Goal: Task Accomplishment & Management: Use online tool/utility

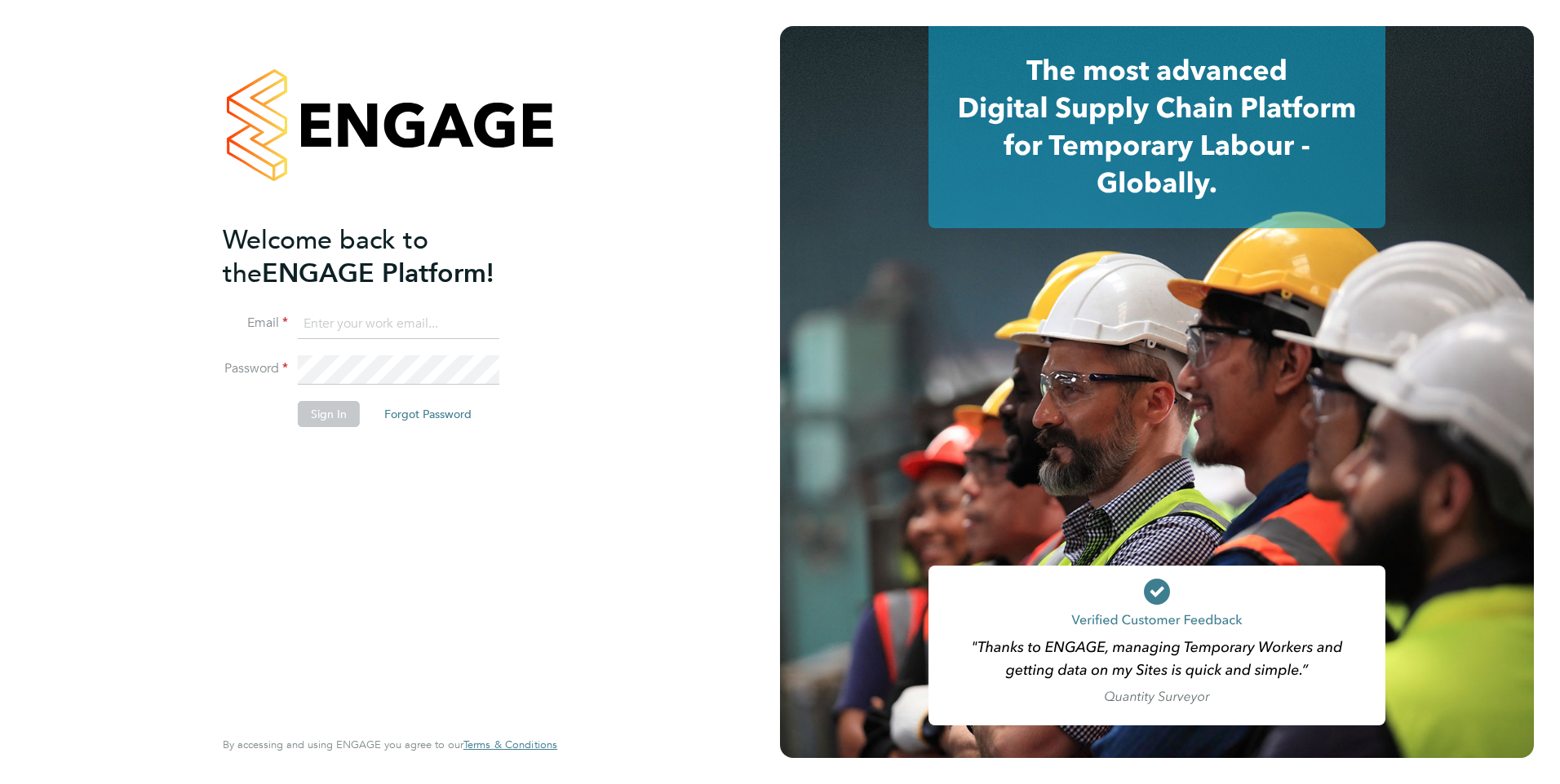
type input "tom.meachin@danielowen.co.uk"
click at [309, 406] on button "Sign In" at bounding box center [328, 414] width 62 height 26
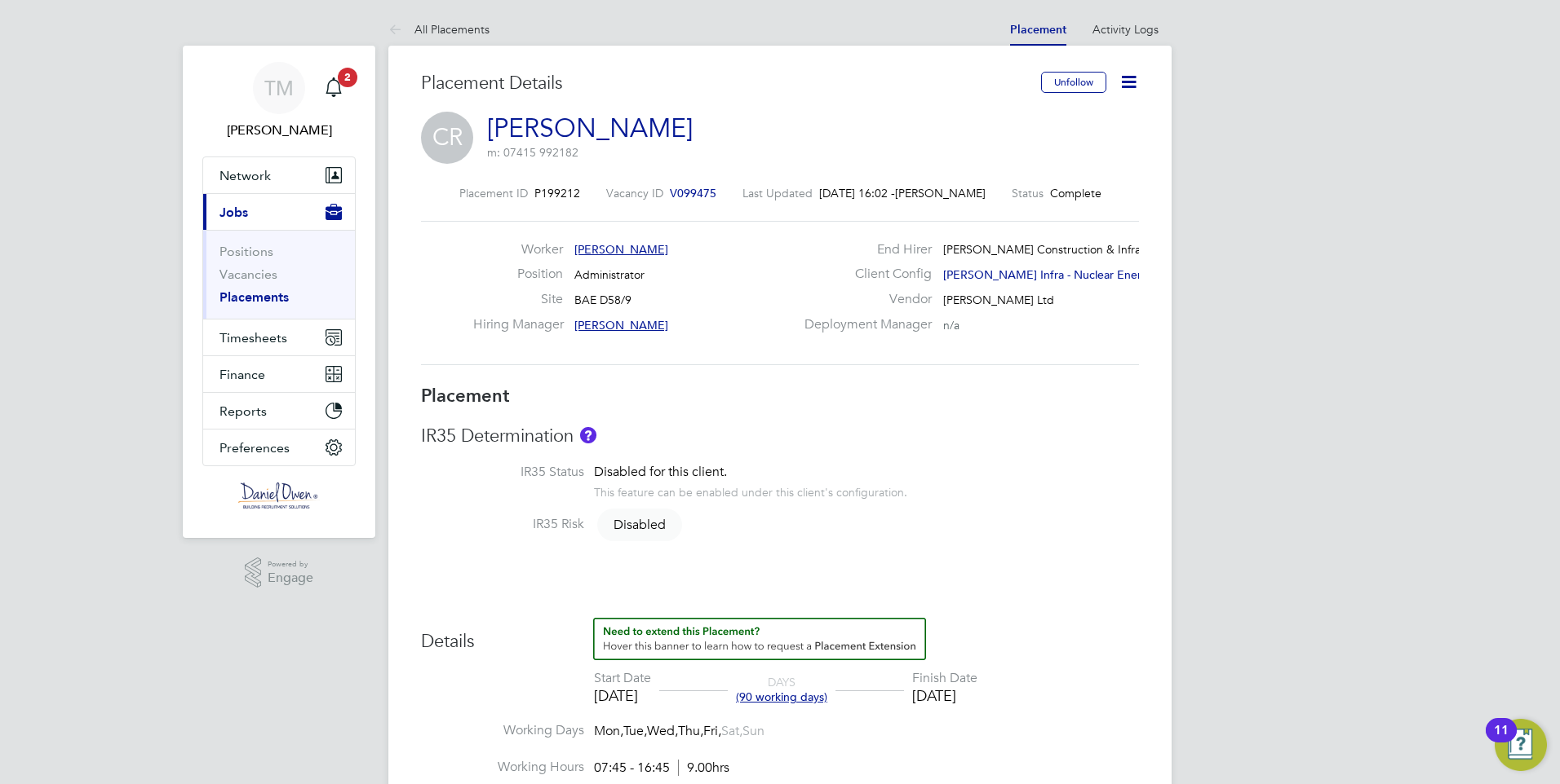
click at [253, 216] on button "Current page: Jobs" at bounding box center [280, 211] width 152 height 36
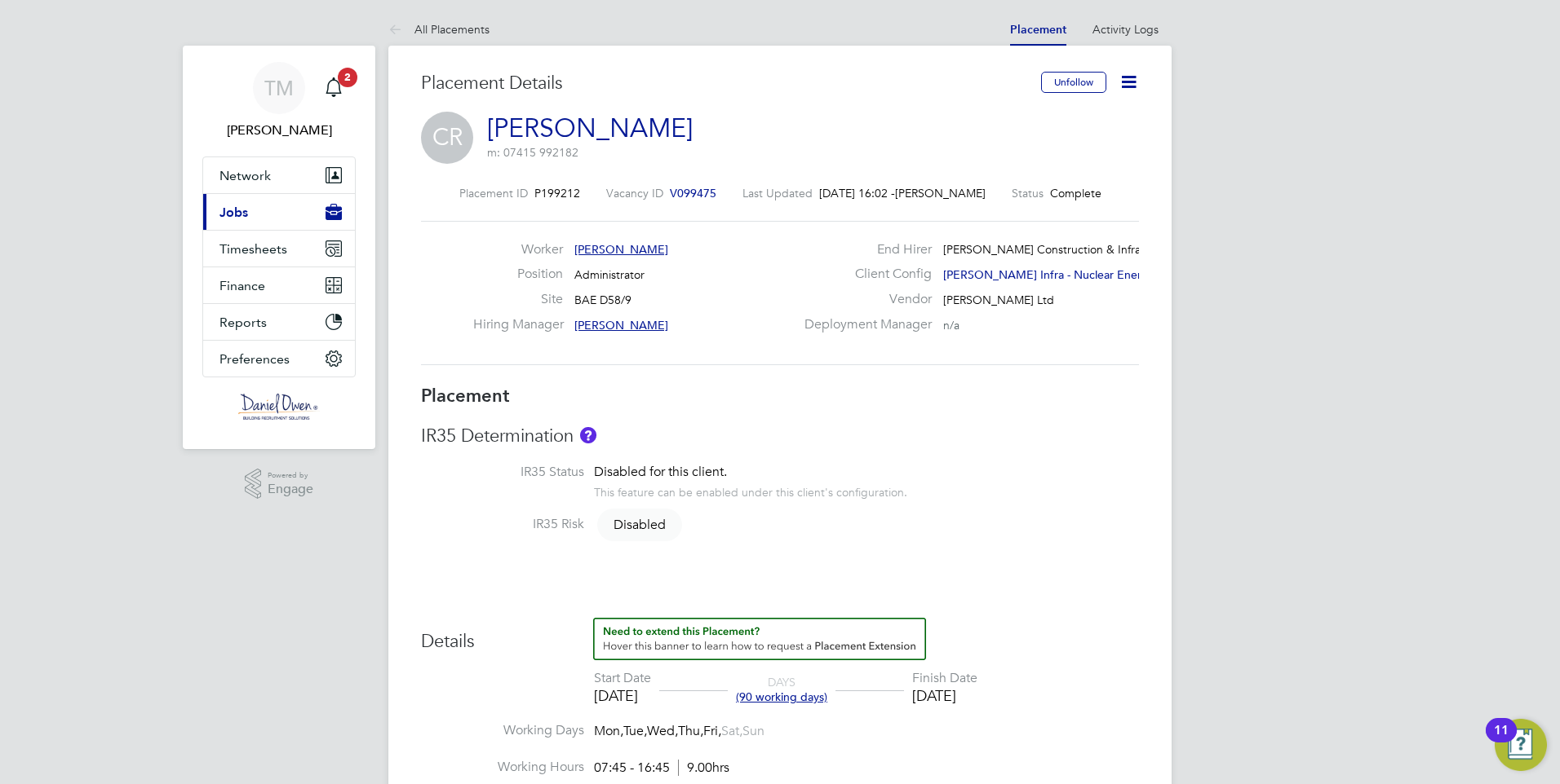
click at [252, 216] on button "Current page: Jobs" at bounding box center [280, 211] width 152 height 36
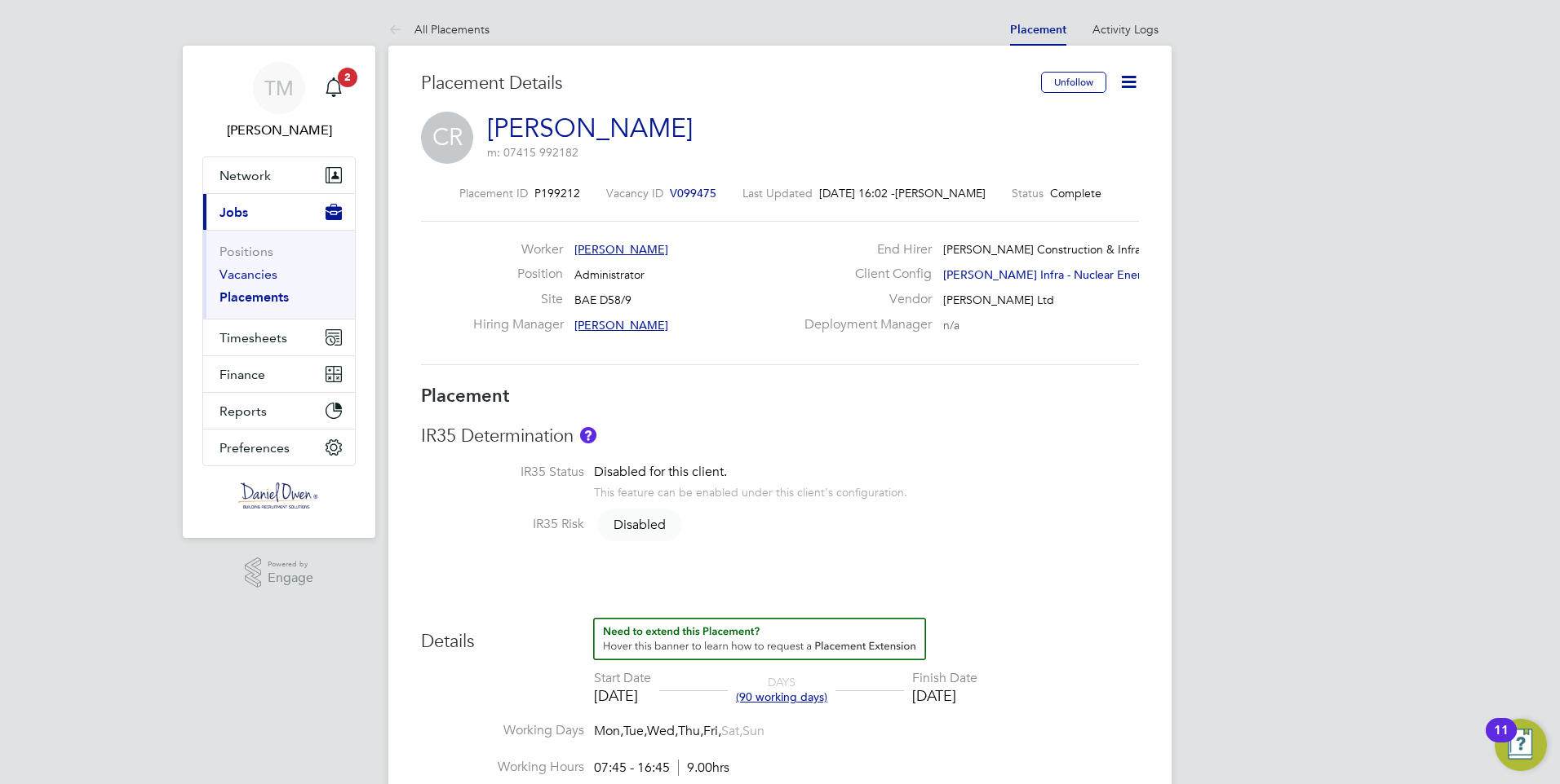
click at [259, 280] on link "Vacancies" at bounding box center [248, 274] width 58 height 16
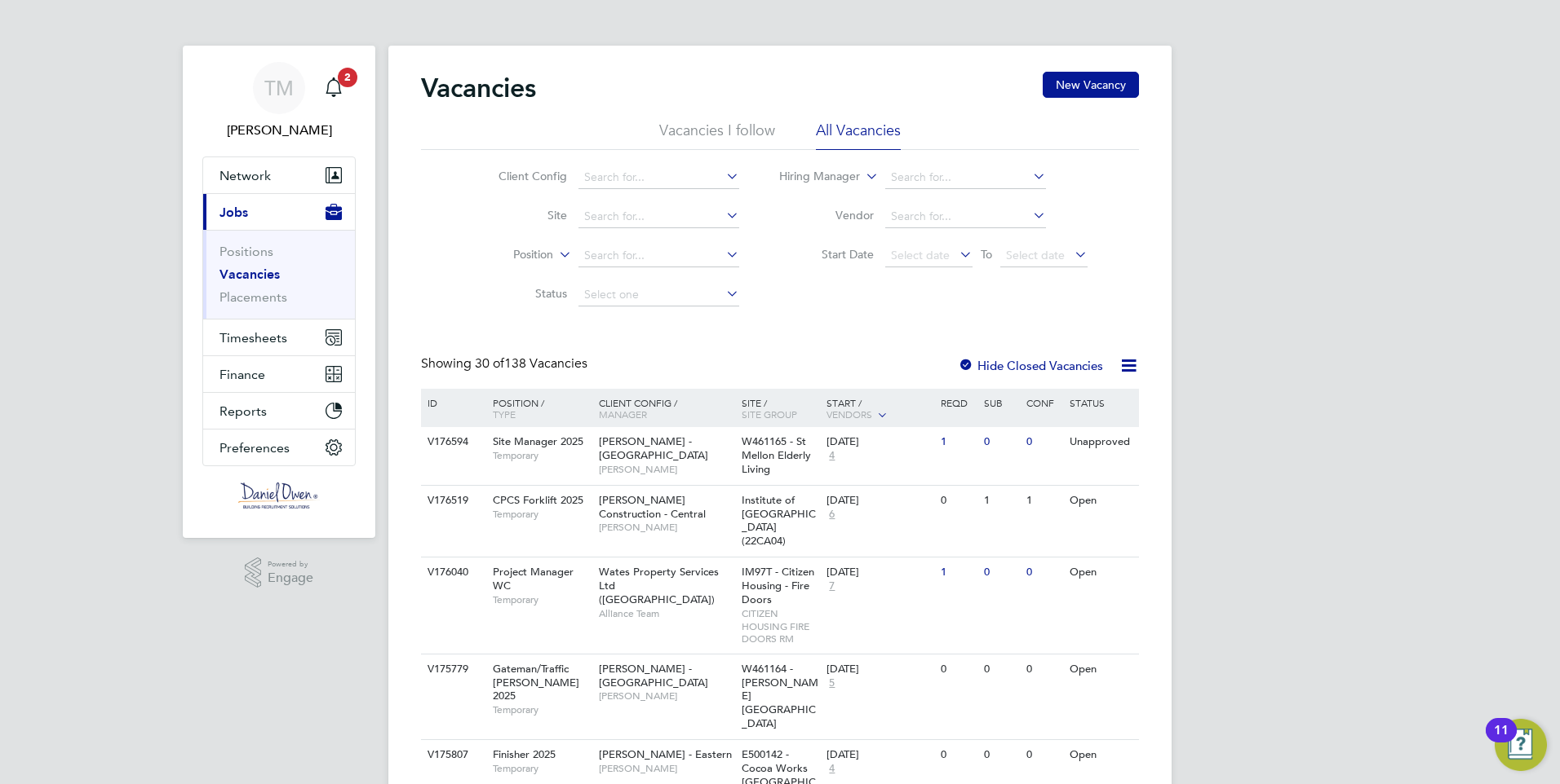
scroll to position [163, 0]
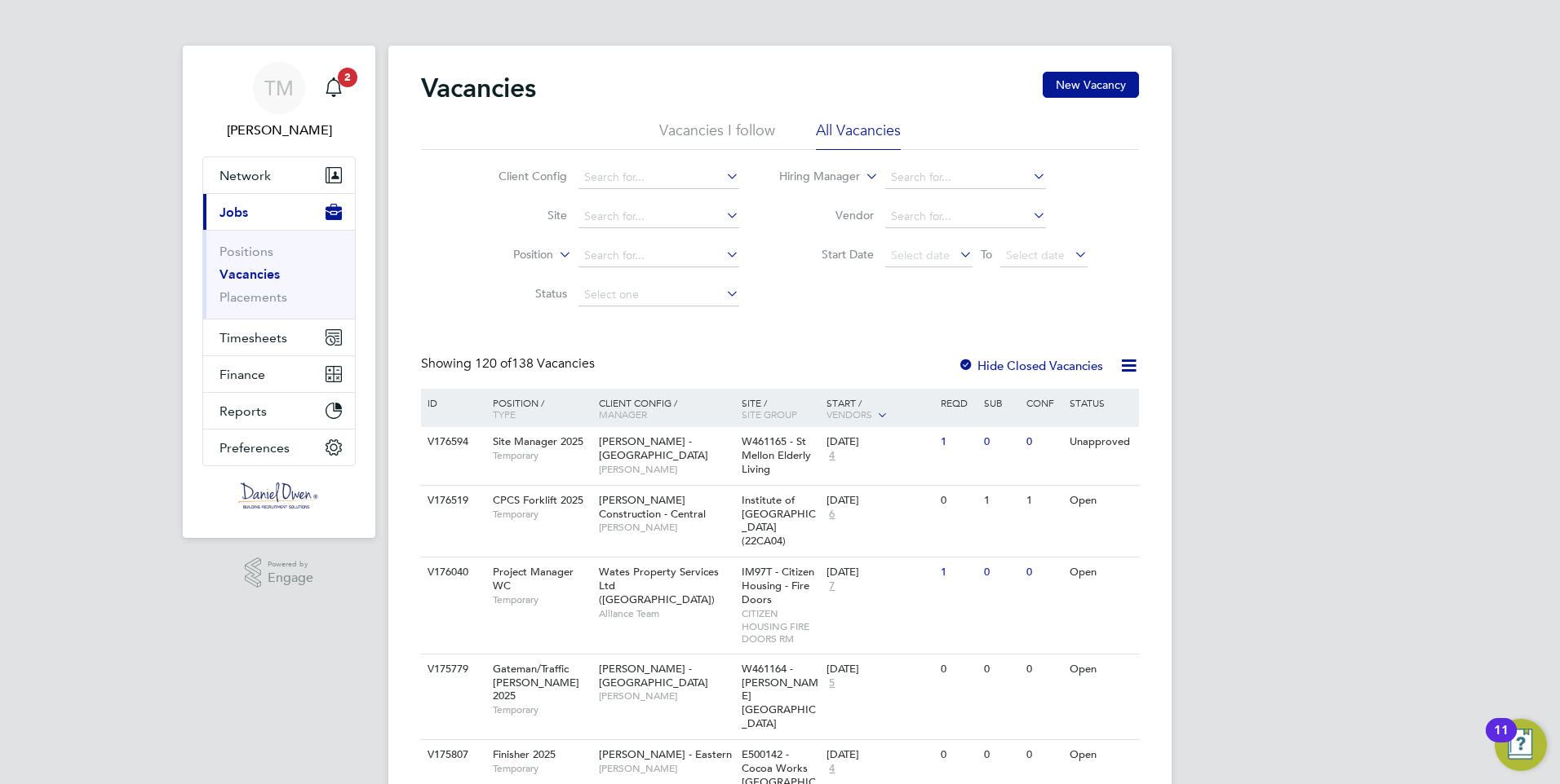
click at [839, 401] on div "Start / Vendors" at bounding box center [879, 409] width 114 height 41
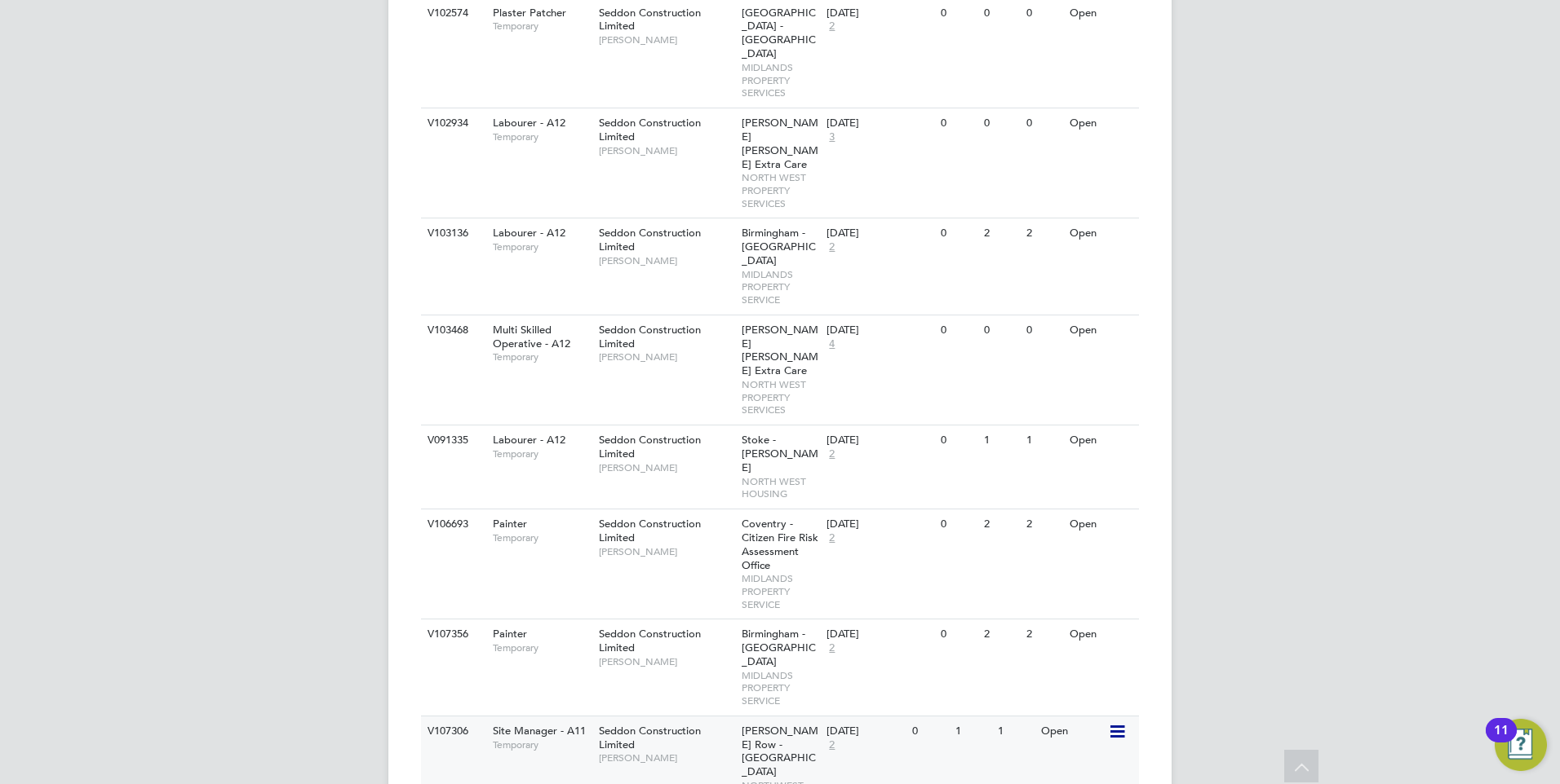
scroll to position [571, 0]
